Goal: Register for event/course

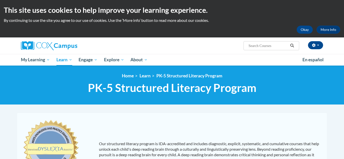
scroll to position [20, 0]
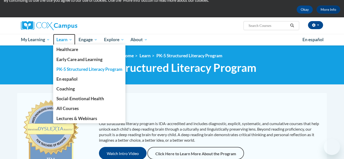
click at [71, 39] on span "Learn" at bounding box center [64, 40] width 16 height 6
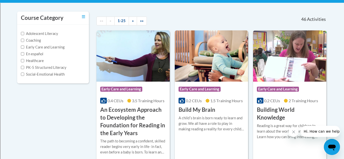
scroll to position [112, 0]
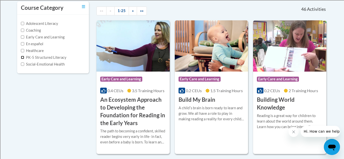
click at [23, 58] on input "PK-5 Structured Literacy" at bounding box center [22, 57] width 3 height 3
checkbox input "true"
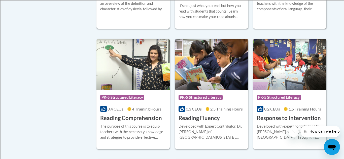
scroll to position [355, 0]
click at [78, 105] on div "Course Category Adolescent Literacy Coaching Early Care and Learning En español…" at bounding box center [171, 18] width 317 height 520
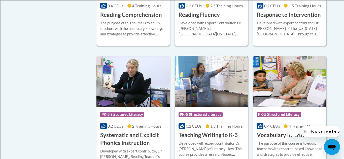
scroll to position [466, 0]
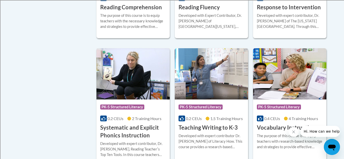
click at [135, 76] on img at bounding box center [132, 73] width 73 height 51
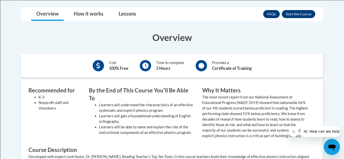
scroll to position [151, 0]
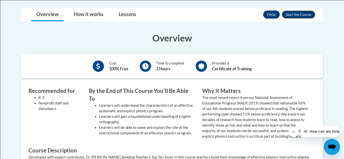
click at [291, 18] on button "Enroll" at bounding box center [297, 15] width 33 height 8
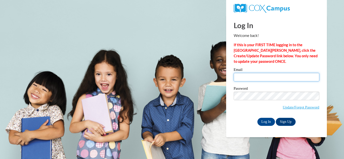
click at [277, 80] on input "Email" at bounding box center [276, 77] width 86 height 9
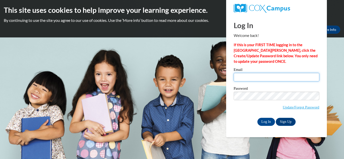
type input "lyost@shorewood.k12.wi.us"
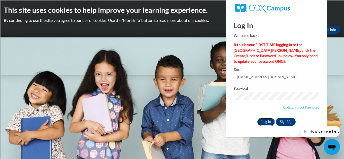
click at [271, 121] on input "Log In" at bounding box center [266, 122] width 18 height 8
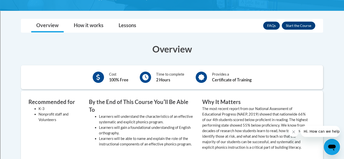
scroll to position [131, 0]
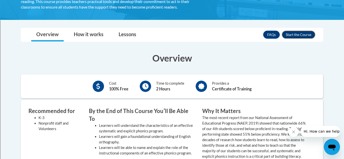
click at [306, 33] on button "Enroll" at bounding box center [297, 35] width 33 height 8
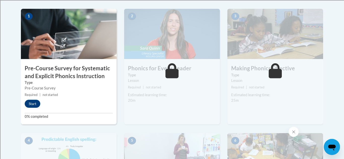
scroll to position [161, 0]
